Goal: Task Accomplishment & Management: Use online tool/utility

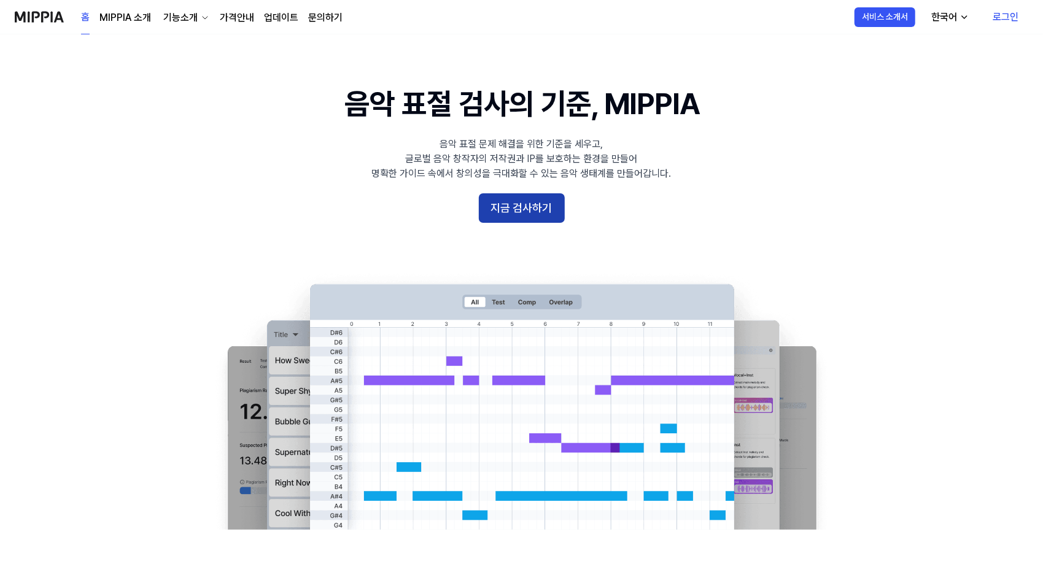
click at [519, 209] on button "지금 검사하기" at bounding box center [522, 207] width 86 height 29
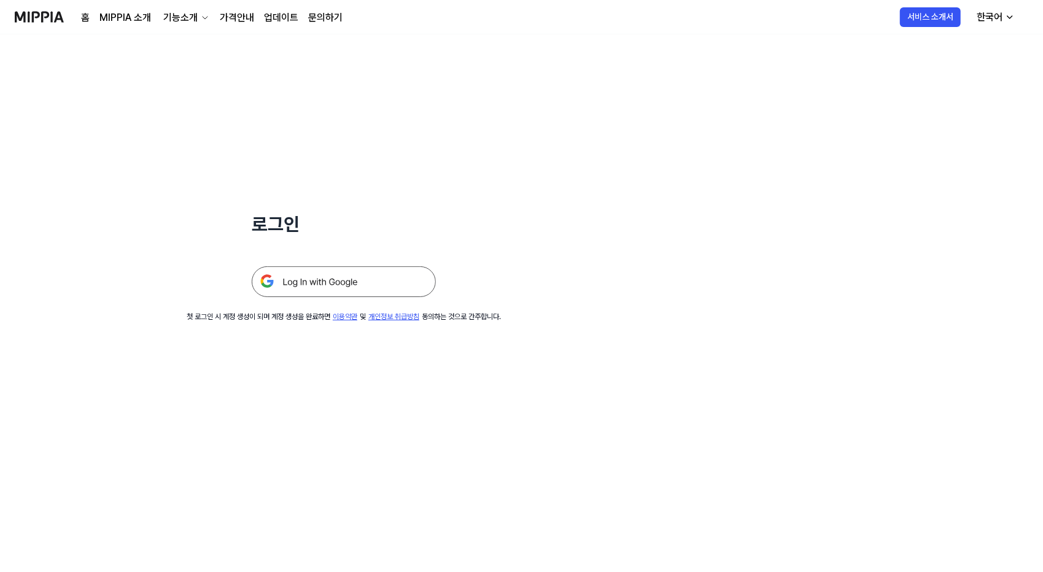
click at [293, 283] on img at bounding box center [344, 281] width 184 height 31
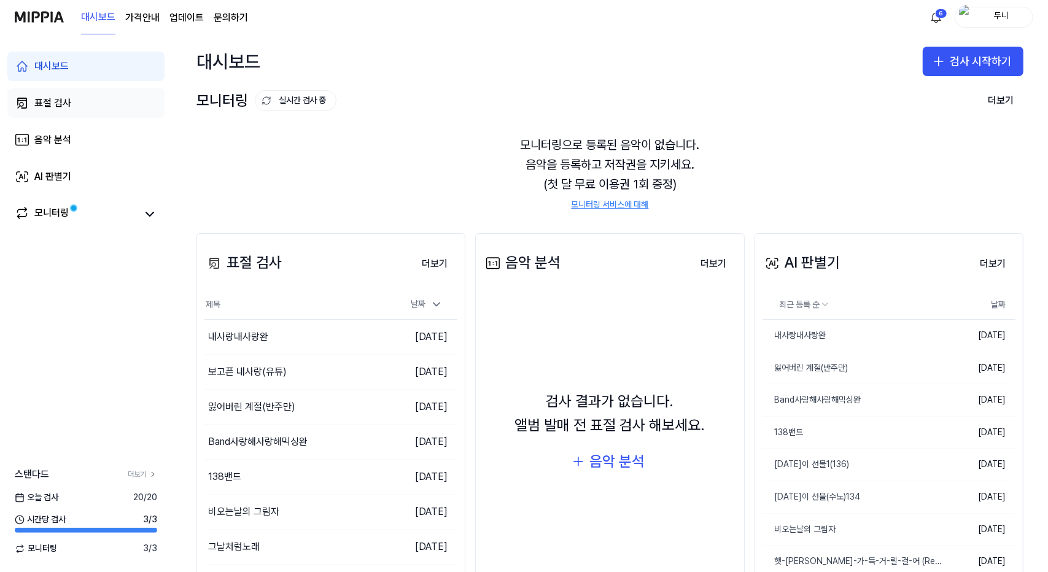
click at [56, 101] on div "표절 검사" at bounding box center [52, 103] width 37 height 15
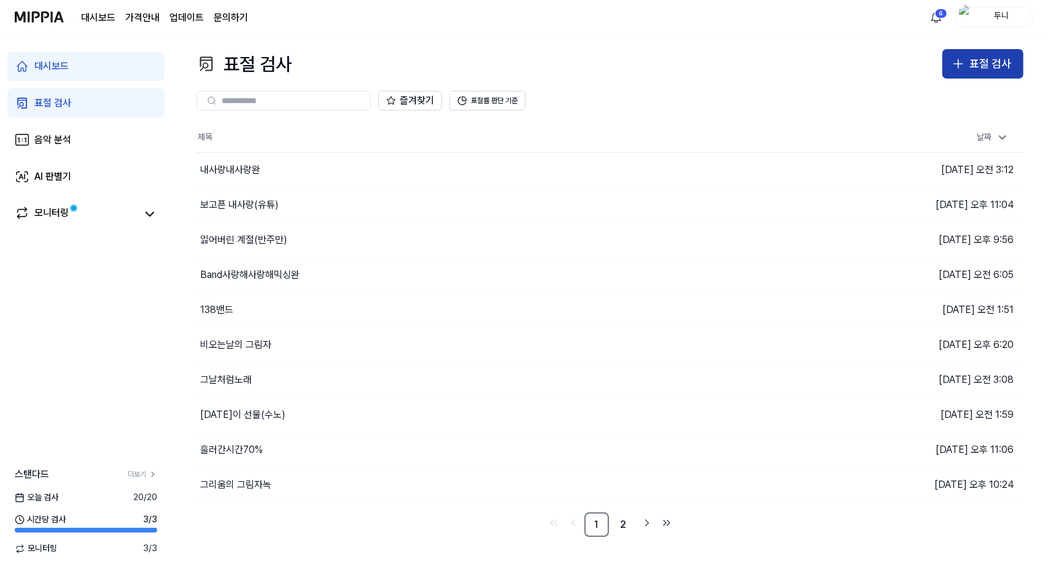
click at [986, 62] on div "표절 검사" at bounding box center [990, 64] width 42 height 18
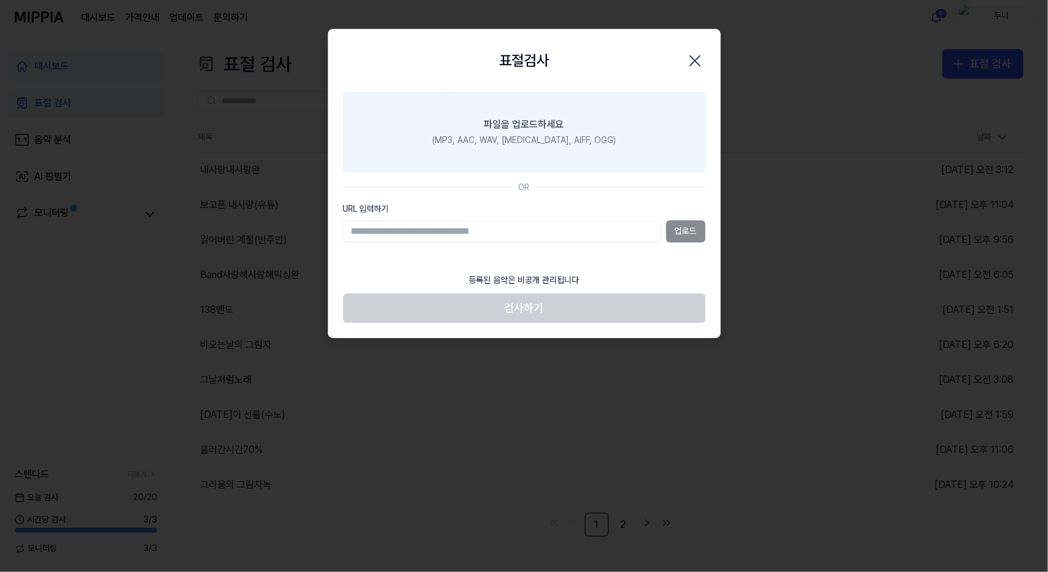
click at [543, 120] on div "파일을 업로드하세요" at bounding box center [524, 124] width 80 height 15
click at [0, 0] on input "파일을 업로드하세요 (MP3, AAC, WAV, [MEDICAL_DATA], AIFF, OGG)" at bounding box center [0, 0] width 0 height 0
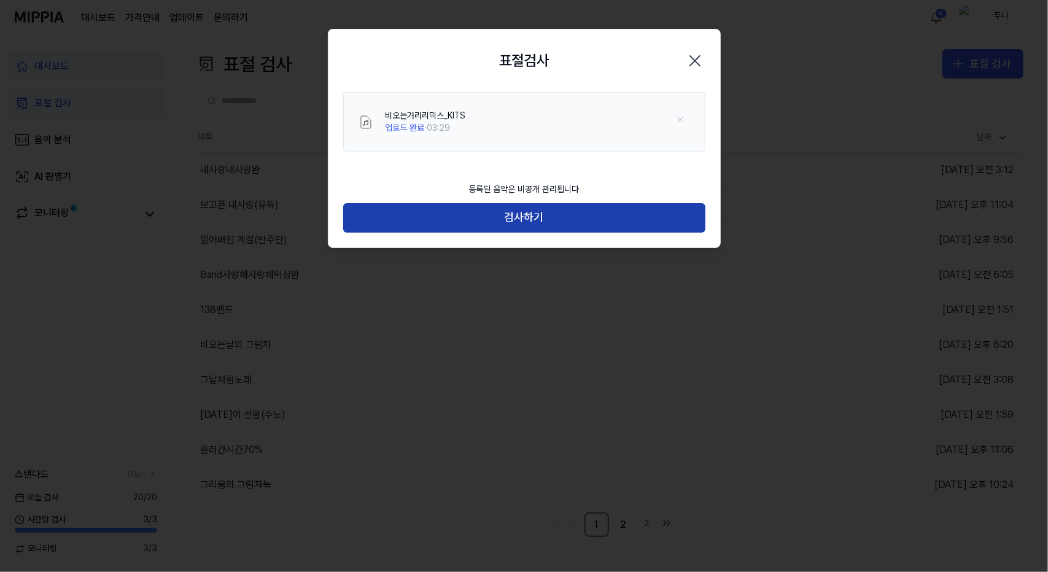
click at [535, 214] on button "검사하기" at bounding box center [524, 217] width 362 height 29
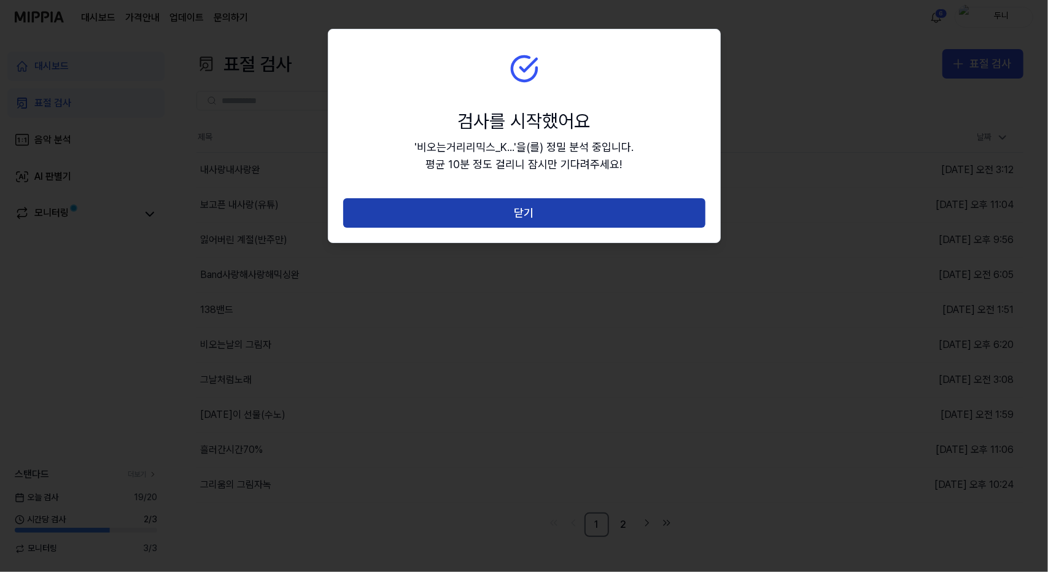
click at [525, 211] on button "닫기" at bounding box center [524, 212] width 362 height 29
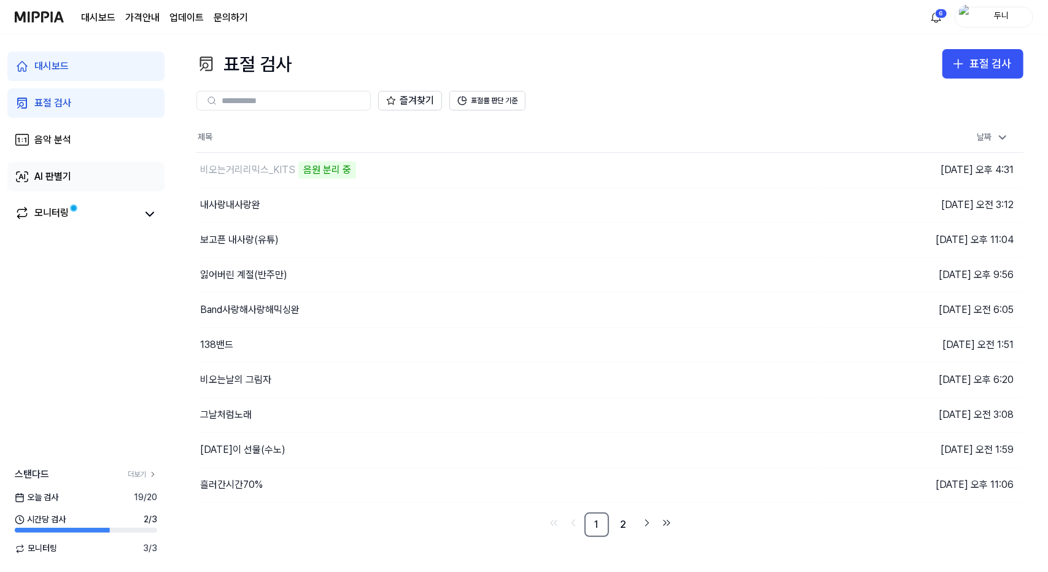
click at [53, 176] on div "AI 판별기" at bounding box center [52, 176] width 37 height 15
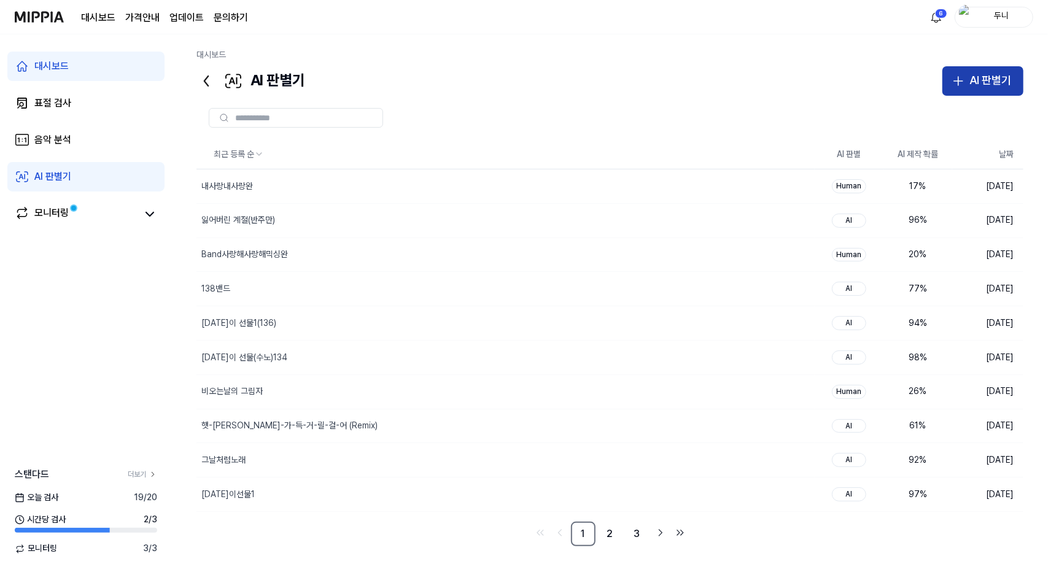
click at [999, 78] on div "AI 판별기" at bounding box center [990, 81] width 42 height 18
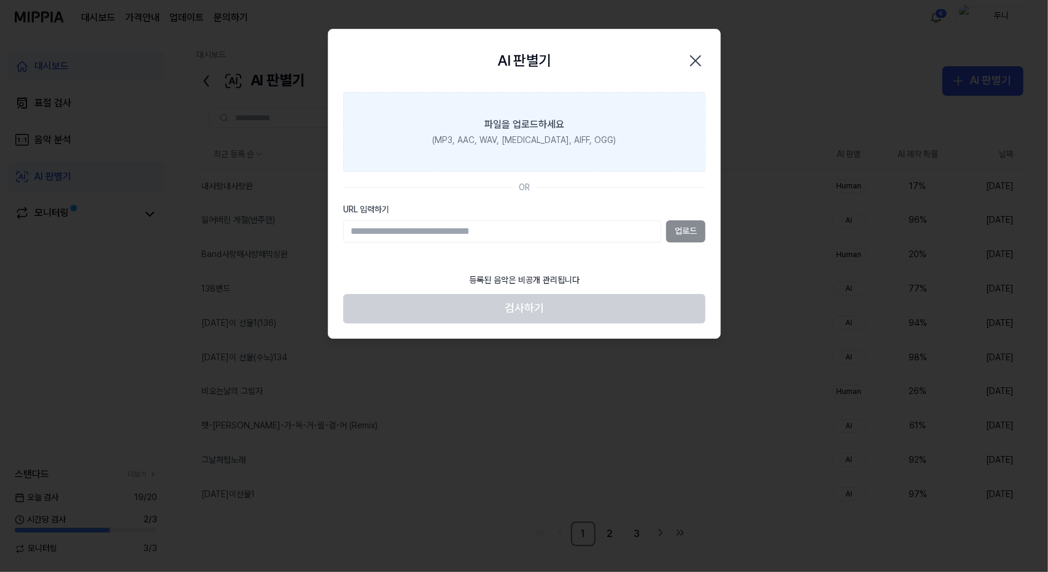
click at [534, 127] on div "파일을 업로드하세요" at bounding box center [524, 124] width 80 height 15
click at [0, 0] on input "파일을 업로드하세요 (MP3, AAC, WAV, [MEDICAL_DATA], AIFF, OGG)" at bounding box center [0, 0] width 0 height 0
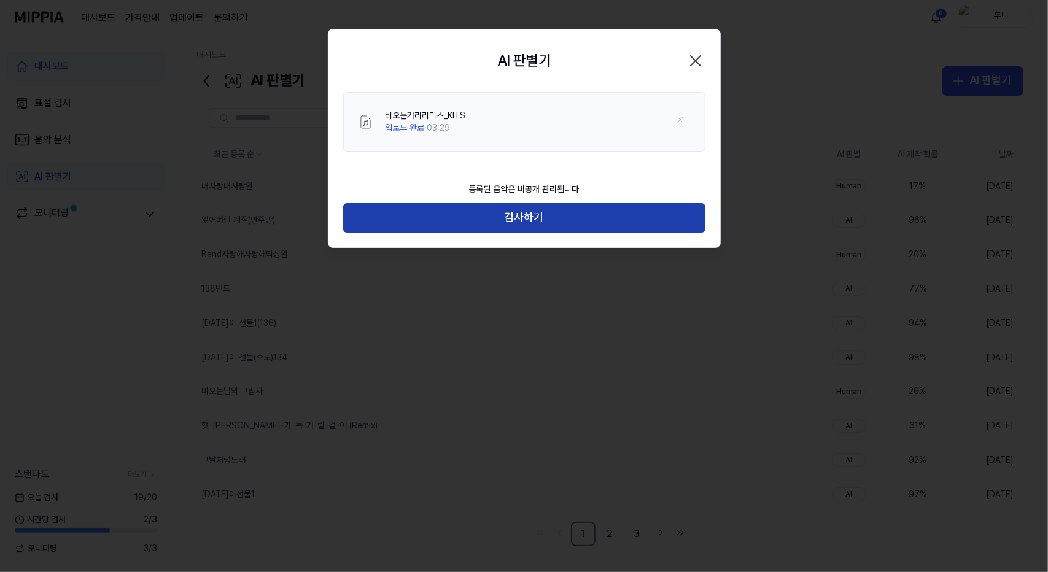
click at [547, 217] on button "검사하기" at bounding box center [524, 217] width 362 height 29
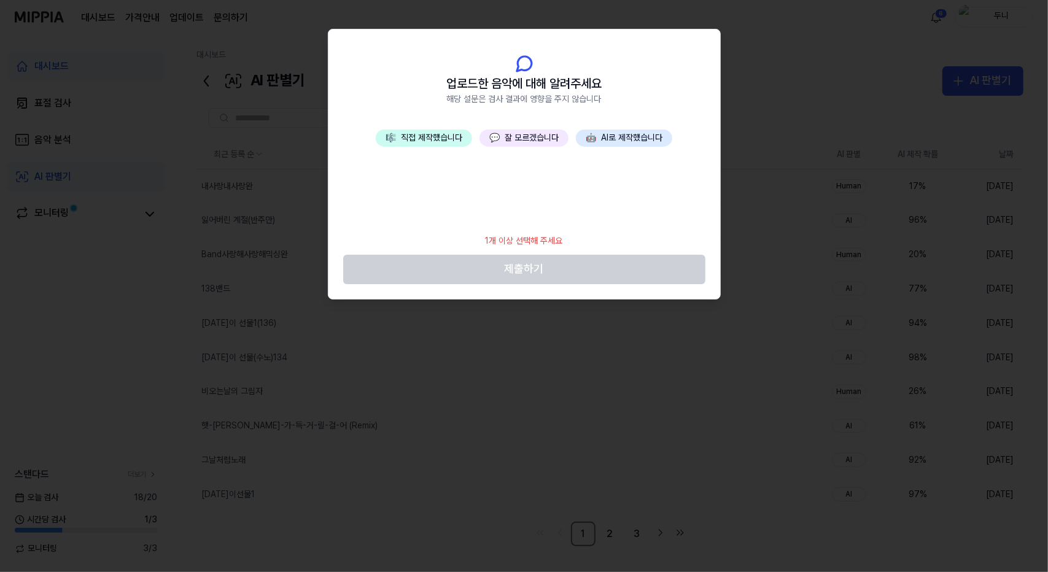
click at [524, 139] on button "💬 잘 모르겠습니다" at bounding box center [523, 137] width 89 height 17
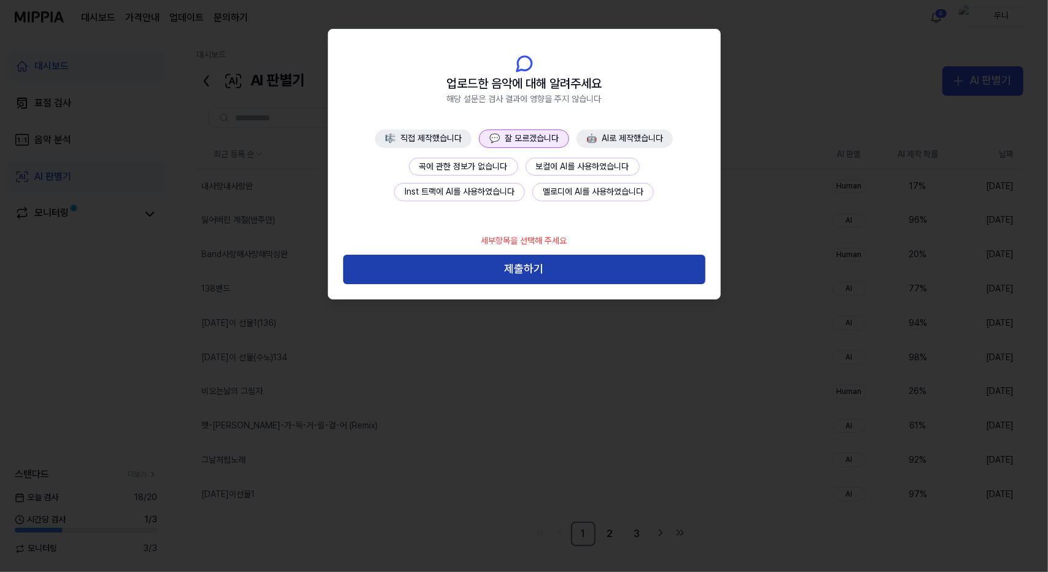
click at [550, 277] on button "제출하기" at bounding box center [524, 269] width 362 height 29
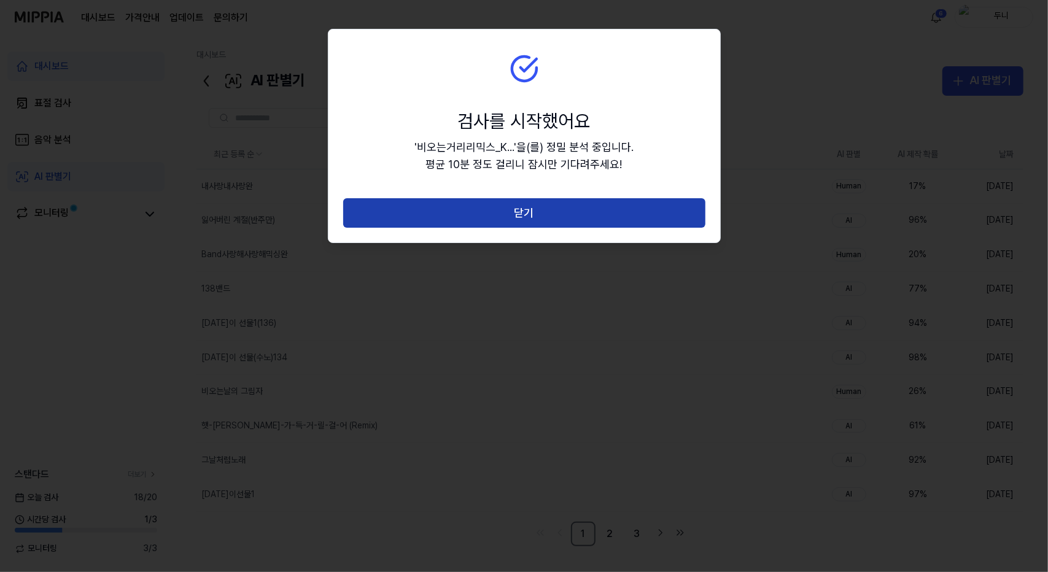
click at [551, 212] on button "닫기" at bounding box center [524, 212] width 362 height 29
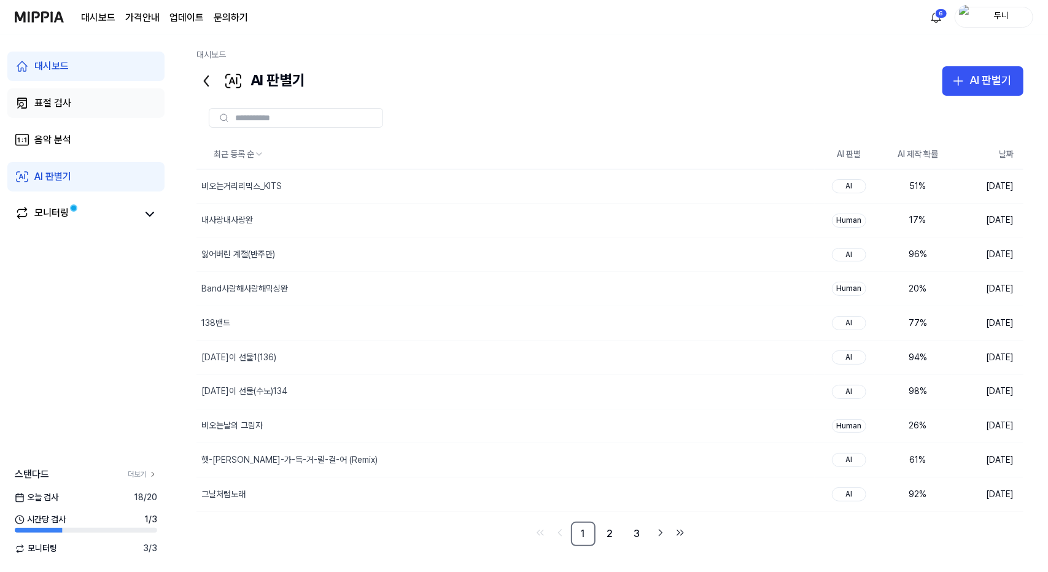
click at [31, 91] on link "표절 검사" at bounding box center [85, 102] width 157 height 29
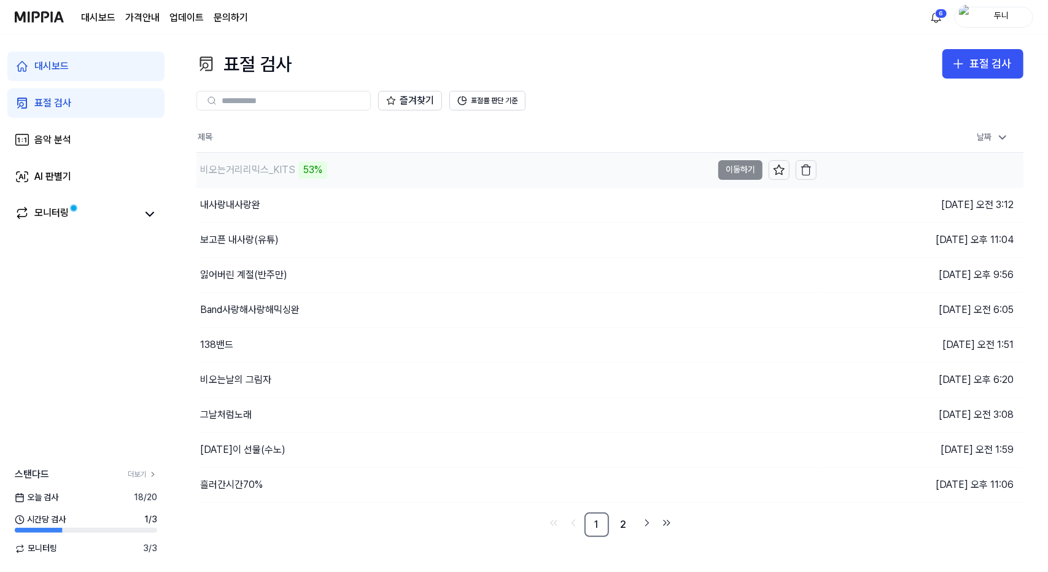
click at [749, 172] on td "비오는거리리믹스_KITS 53% 이동하기" at bounding box center [506, 170] width 620 height 34
click at [741, 169] on td "비오는거리리믹스_KITS 57% 이동하기" at bounding box center [506, 170] width 620 height 34
click at [727, 172] on button "이동하기" at bounding box center [740, 170] width 44 height 20
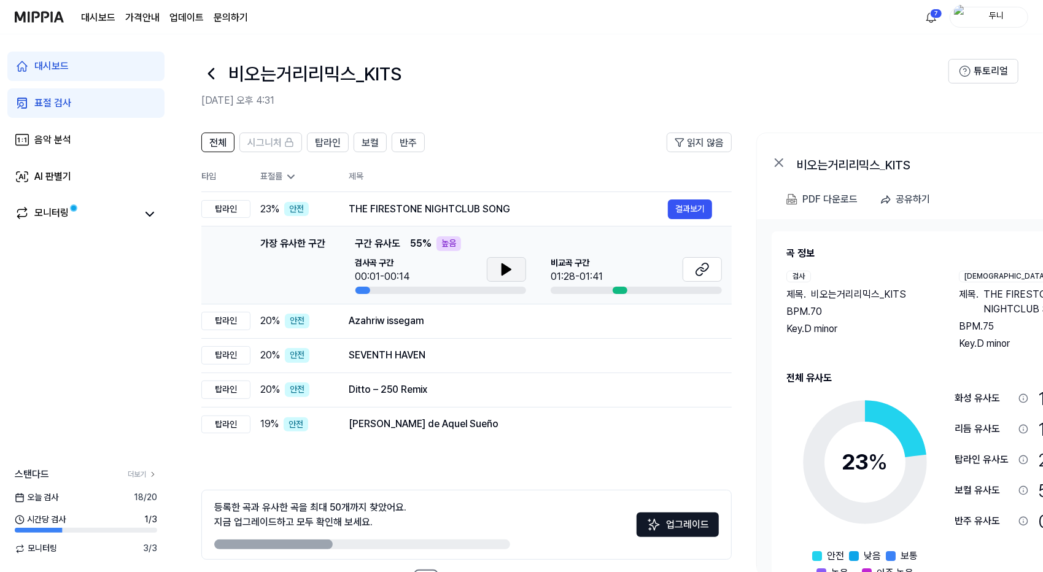
click at [504, 266] on icon at bounding box center [506, 269] width 9 height 11
click at [819, 198] on div "PDF 다운로드" at bounding box center [829, 199] width 55 height 16
